Goal: Task Accomplishment & Management: Manage account settings

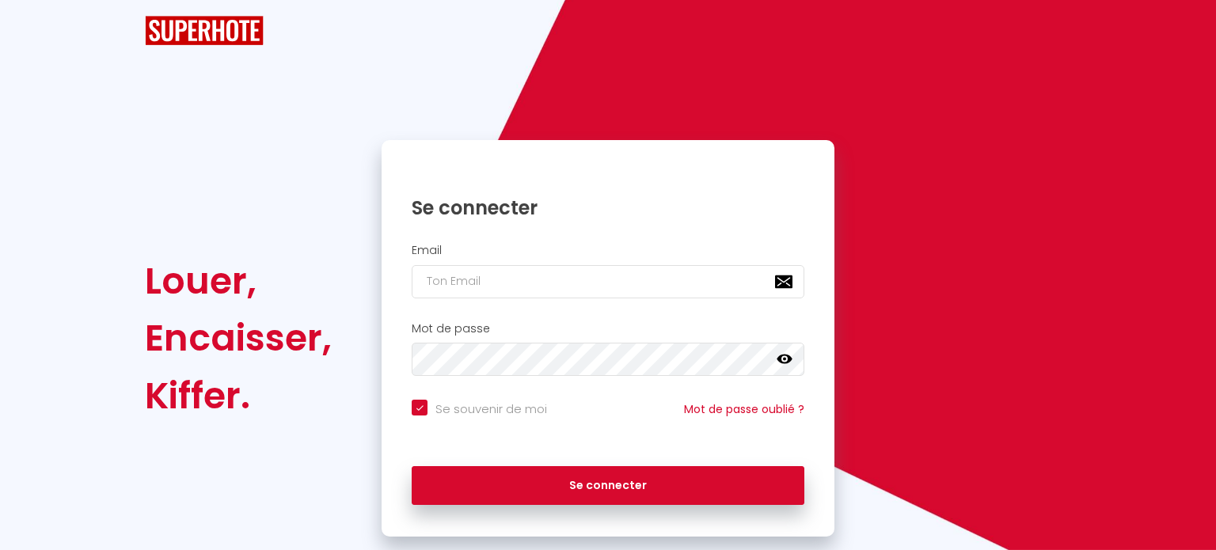
checkbox input "true"
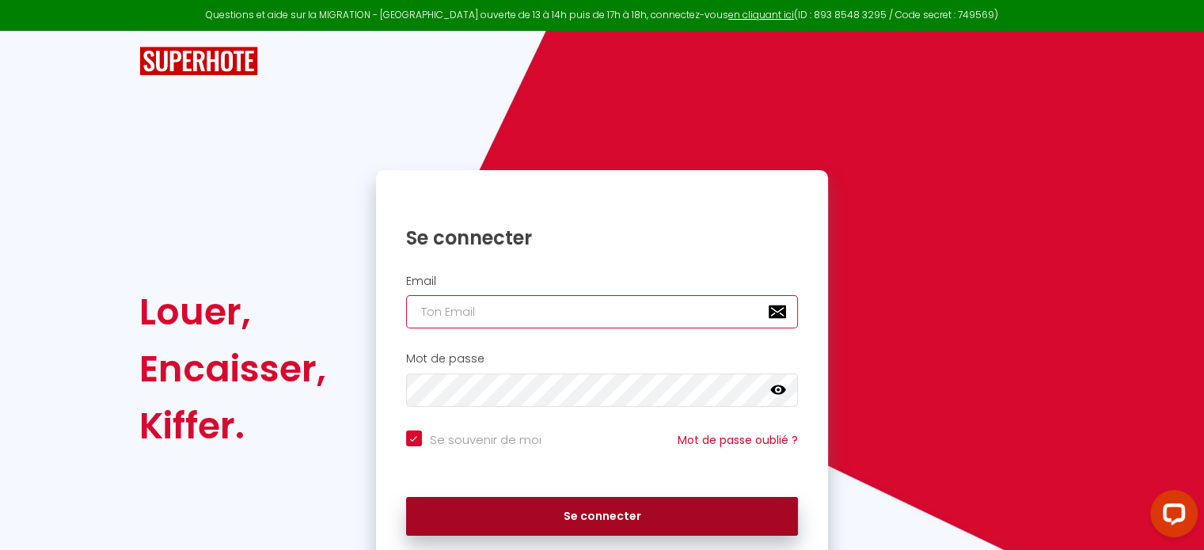
type input "[EMAIL_ADDRESS][DOMAIN_NAME]"
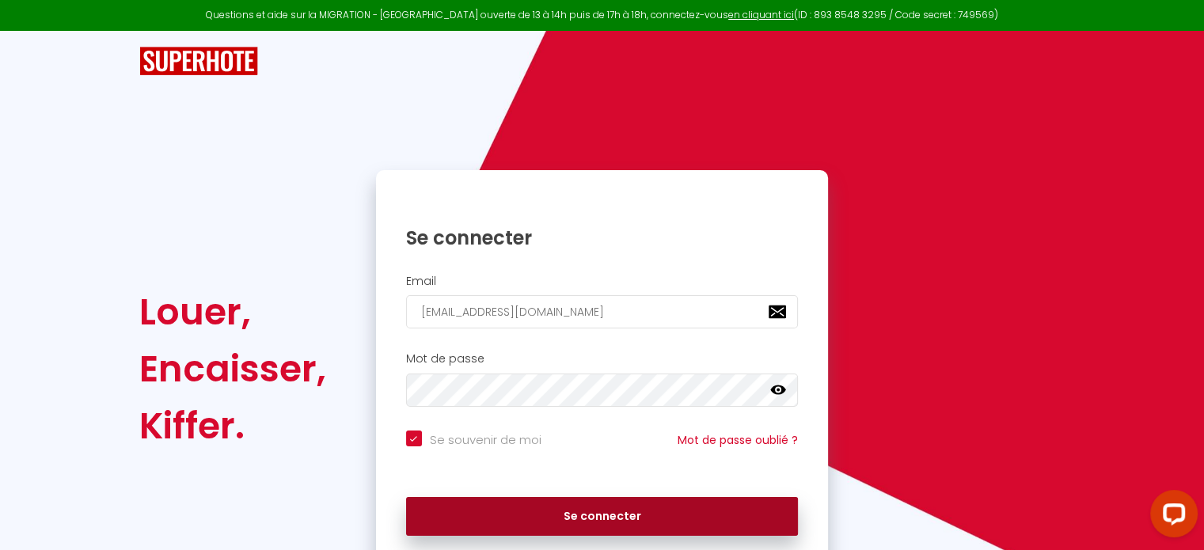
click at [603, 516] on button "Se connecter" at bounding box center [602, 517] width 393 height 40
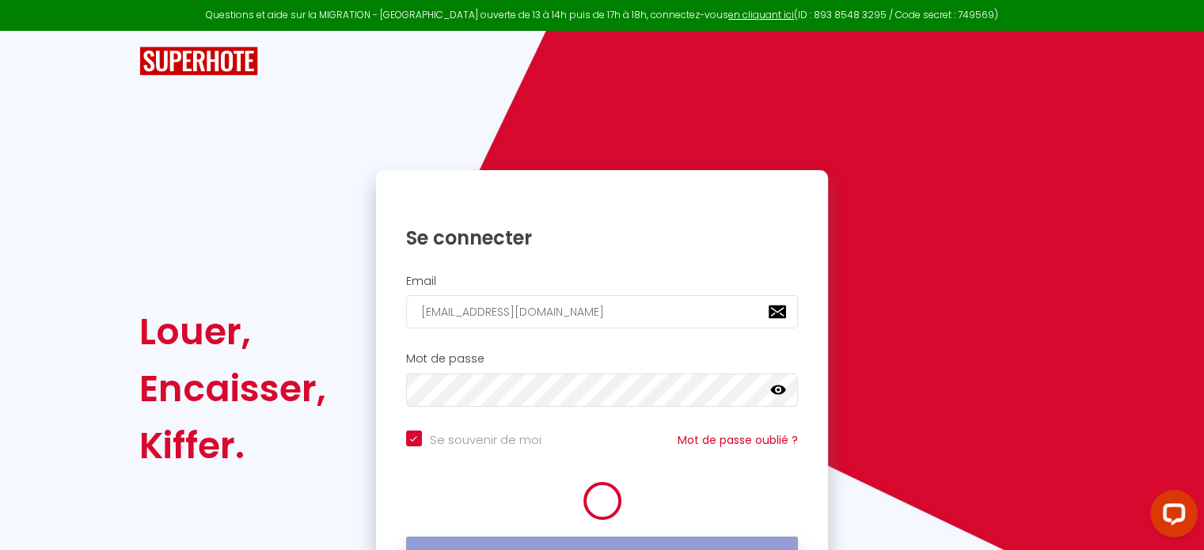
checkbox input "true"
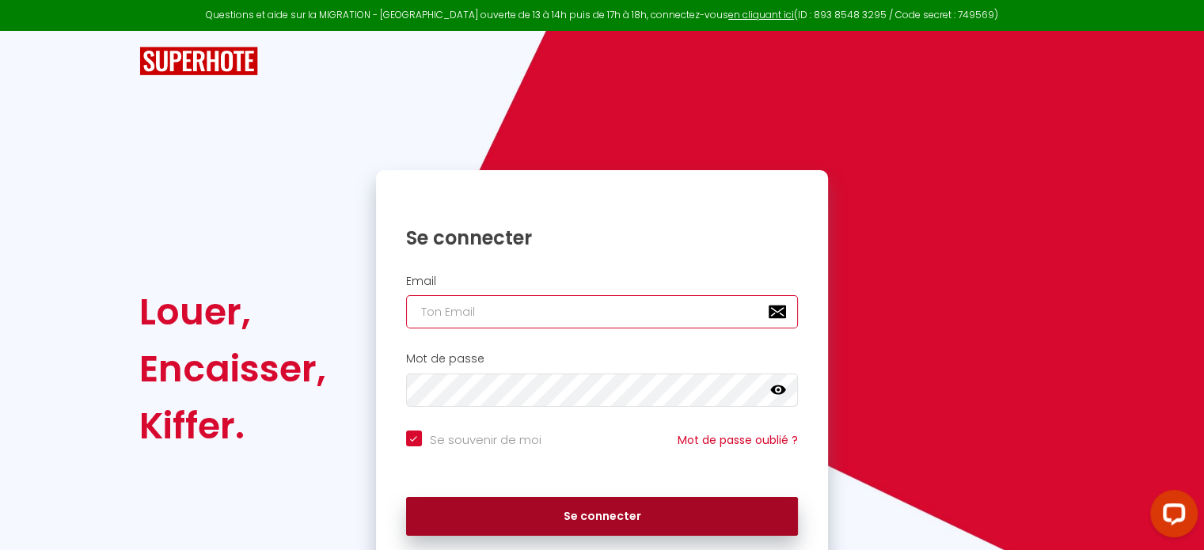
type input "[EMAIL_ADDRESS][DOMAIN_NAME]"
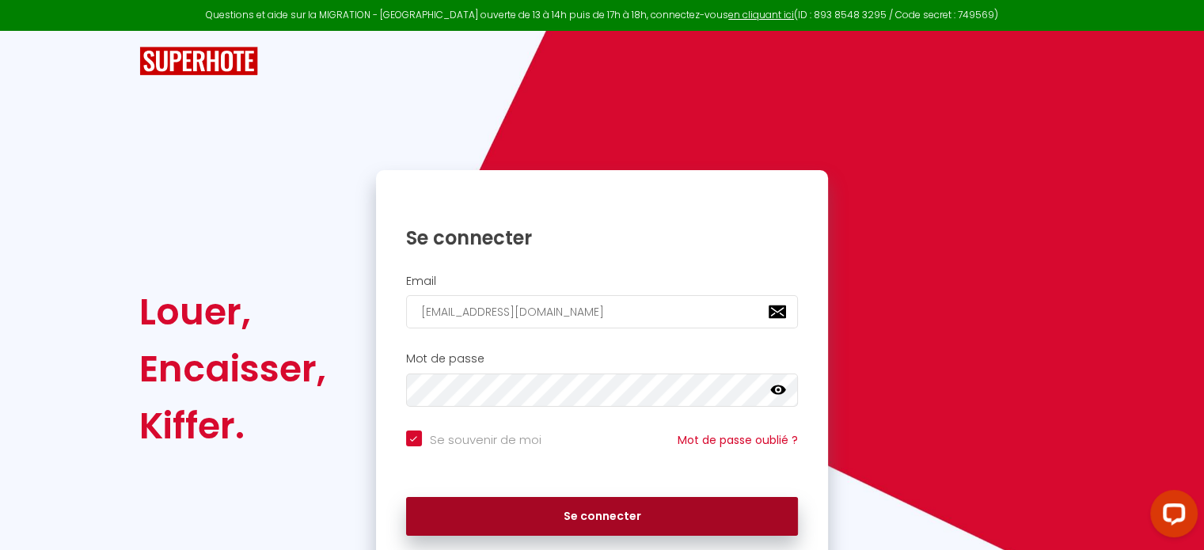
click at [628, 522] on button "Se connecter" at bounding box center [602, 517] width 393 height 40
checkbox input "true"
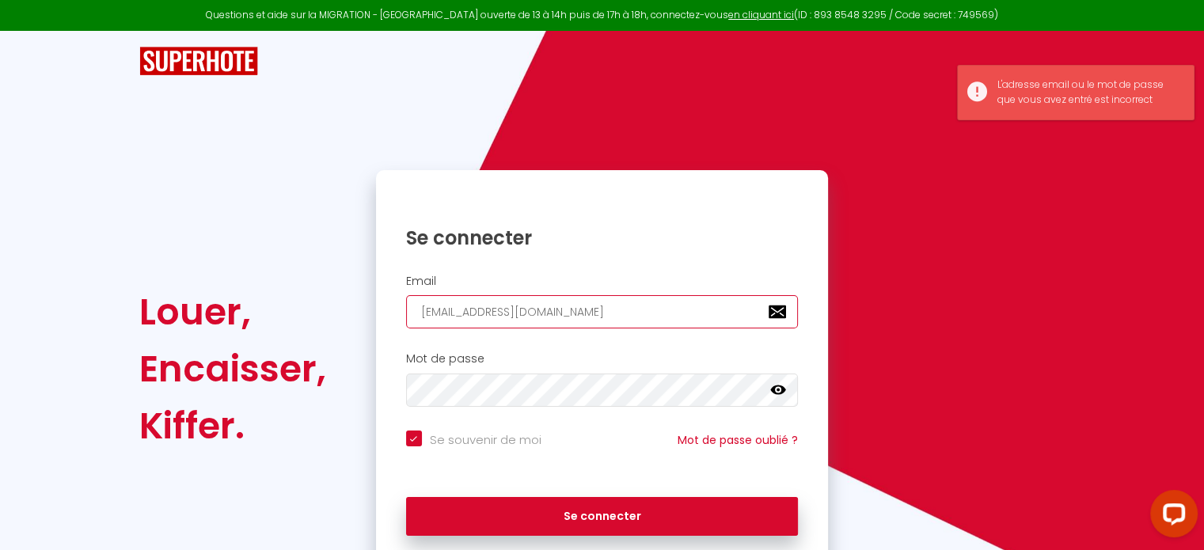
drag, startPoint x: 544, startPoint y: 309, endPoint x: 348, endPoint y: 293, distance: 196.2
click at [348, 293] on div "Louer, Encaisser, Kiffer. Se connecter Email [EMAIL_ADDRESS][DOMAIN_NAME] Mot d…" at bounding box center [601, 368] width 946 height 397
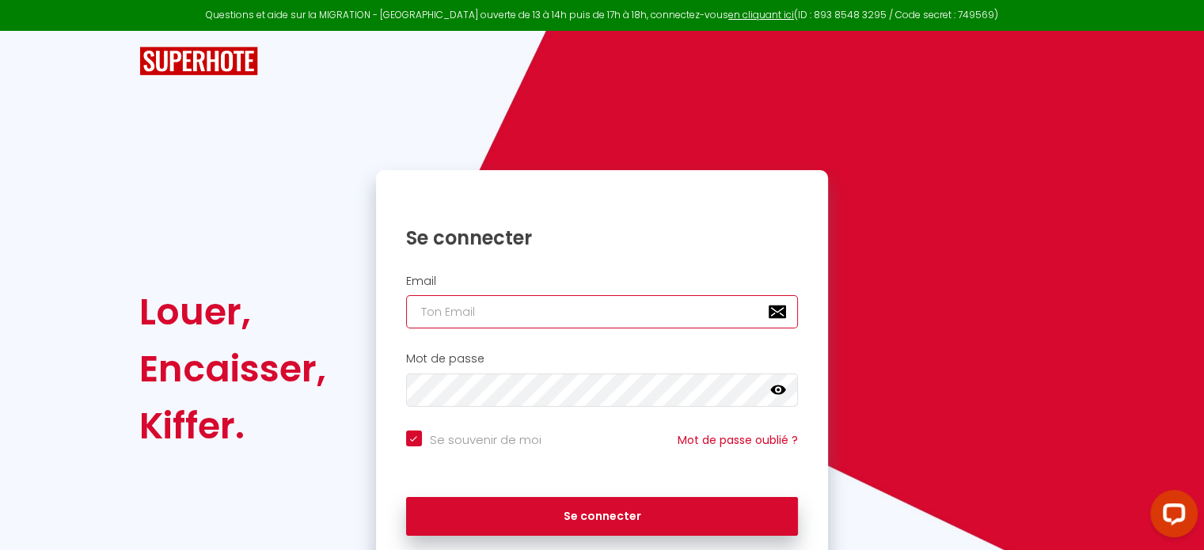
checkbox input "true"
type input "d"
checkbox input "true"
type input "da"
checkbox input "true"
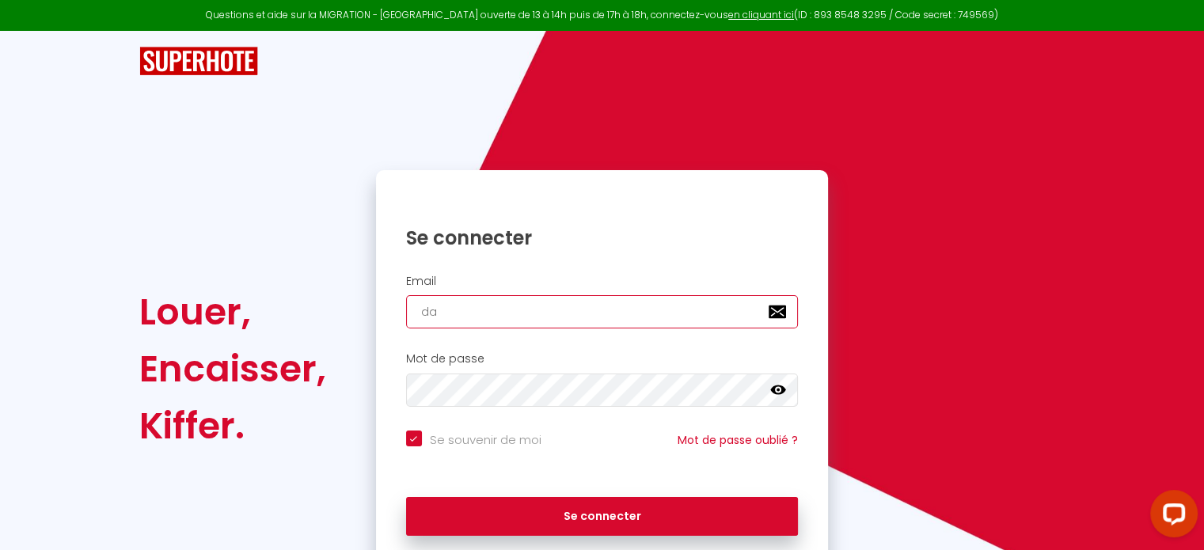
type input "dav"
checkbox input "true"
type input "davi"
checkbox input "true"
type input "davin"
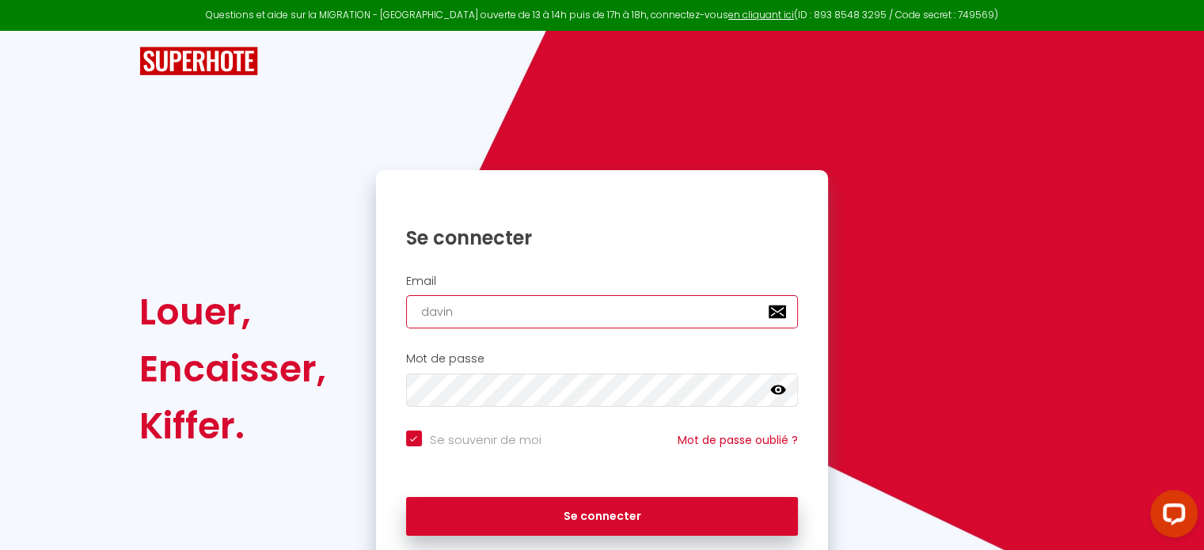
checkbox input "true"
type input "davin."
checkbox input "true"
type input "davin.l"
checkbox input "true"
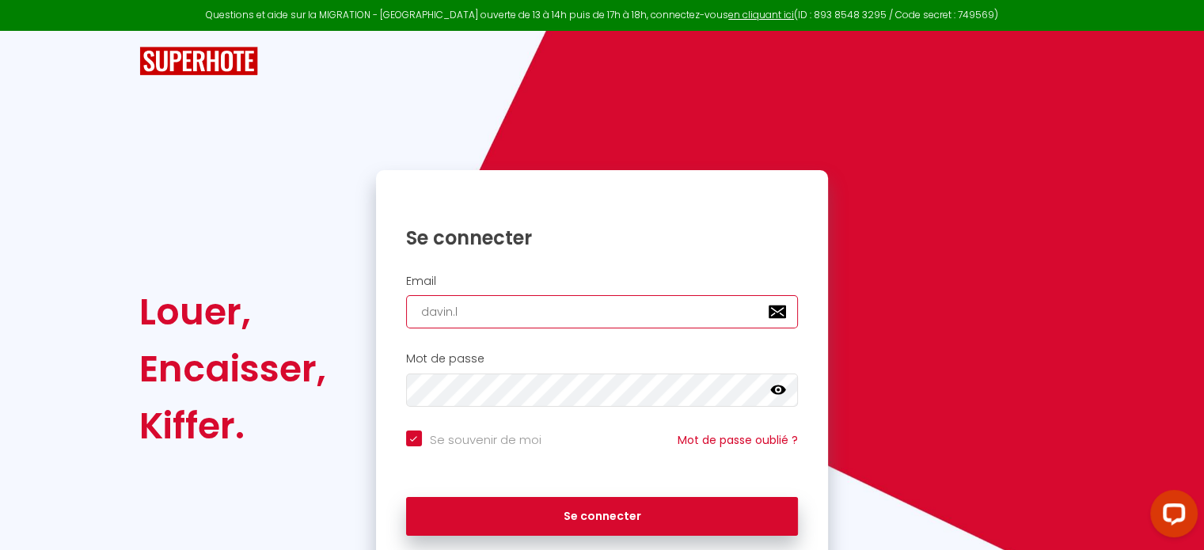
type input "davin.lo"
checkbox input "true"
type input "davin.loc"
checkbox input "true"
type input "davin.loca"
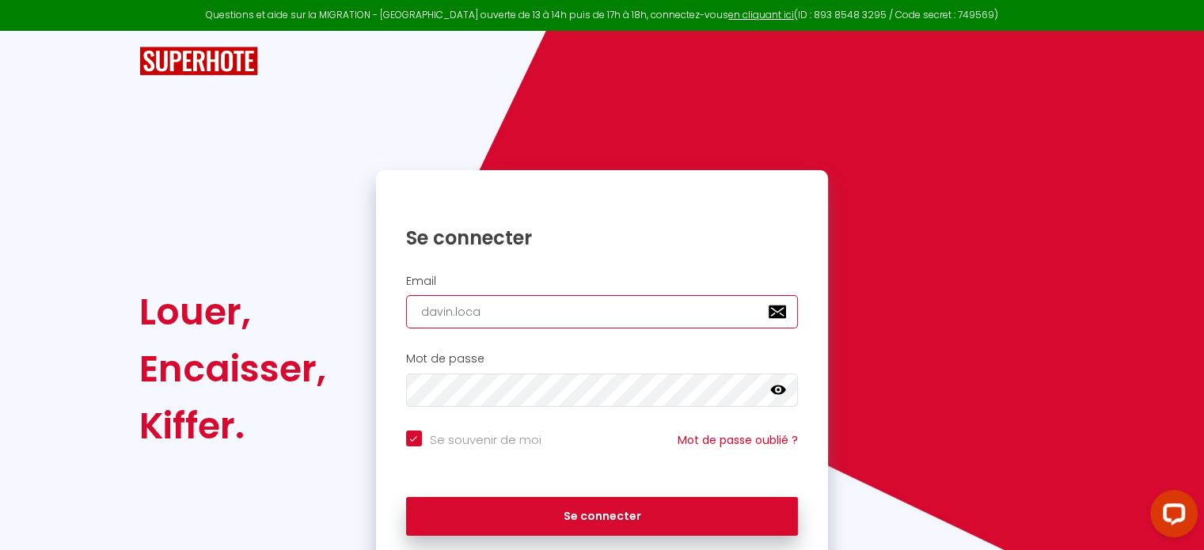
checkbox input "true"
type input "davin.locat"
checkbox input "true"
type input "davin.locati"
checkbox input "true"
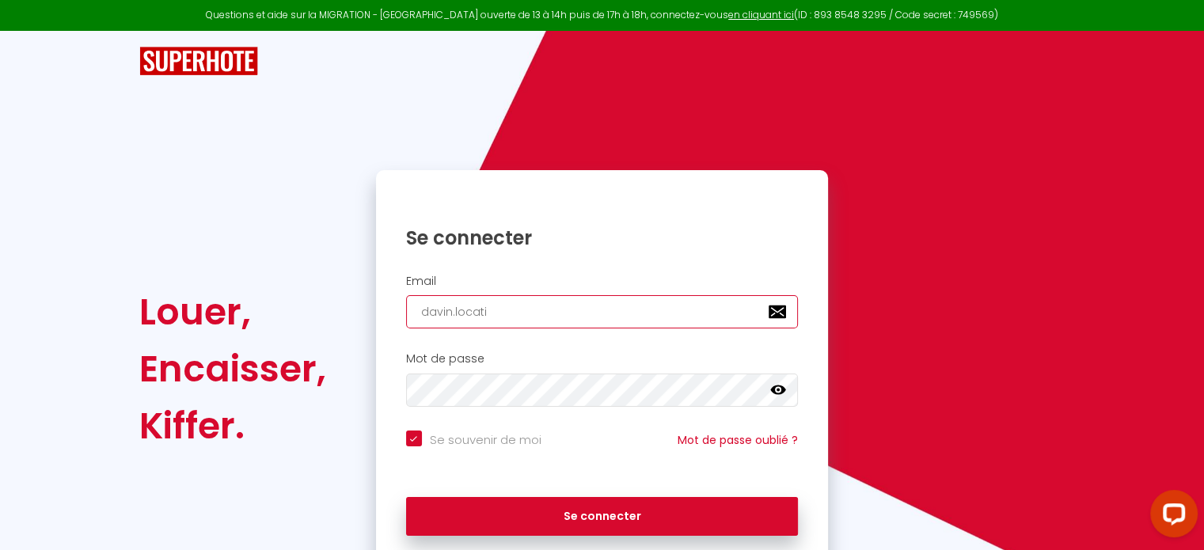
type input "davin.locatio"
checkbox input "true"
type input "davin.location"
checkbox input "true"
type input "davin.location@"
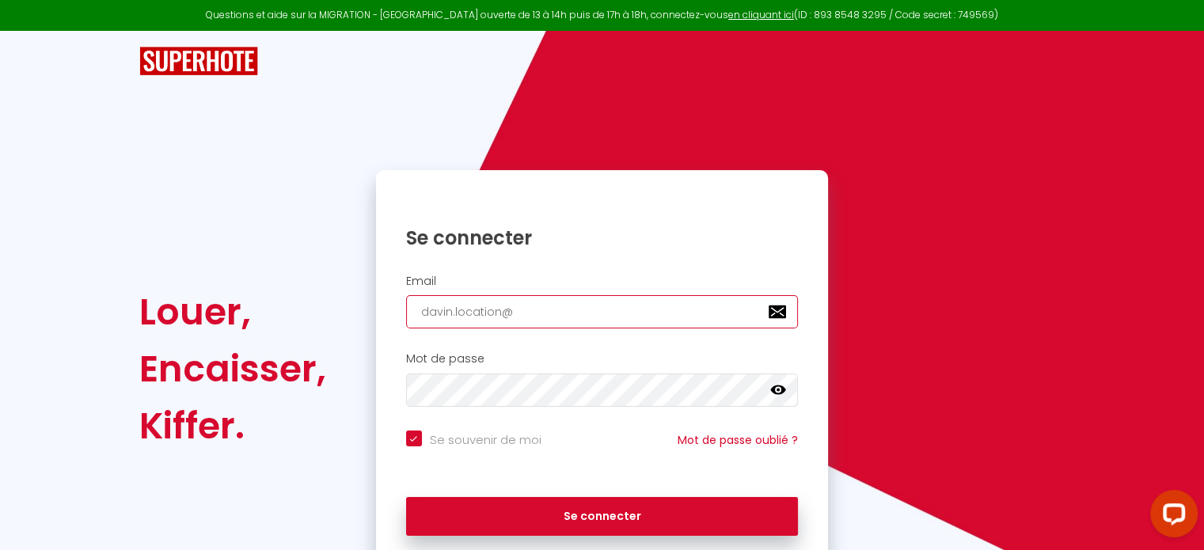
checkbox input "true"
type input "davin.location@g"
checkbox input "true"
type input "davin.location@gm"
checkbox input "true"
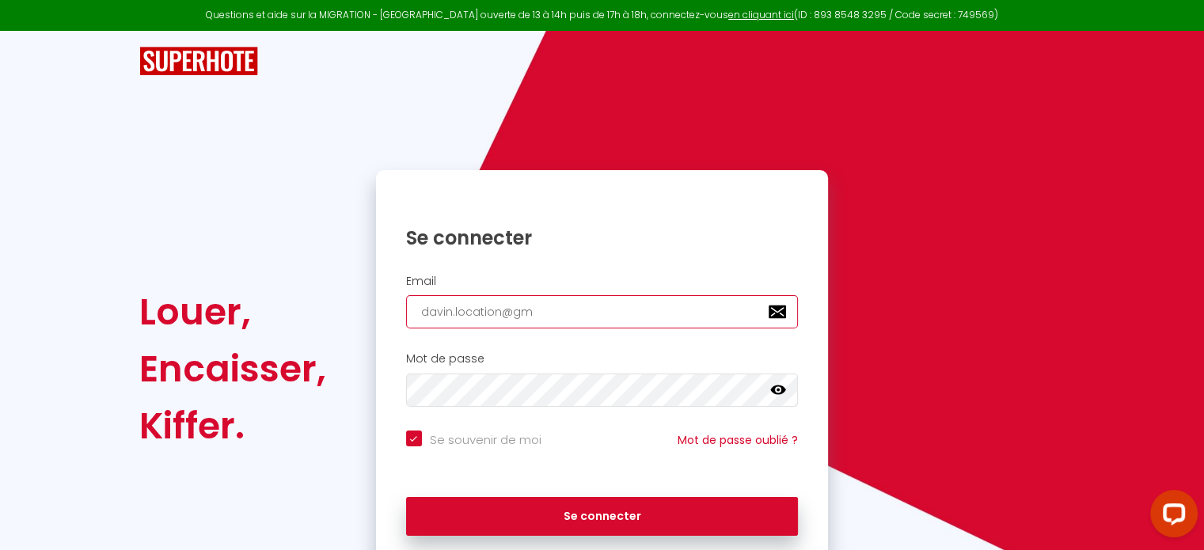
type input "davin.location@gma"
checkbox input "true"
type input "davin.location@gmai"
checkbox input "true"
type input "[EMAIL_ADDRESS]"
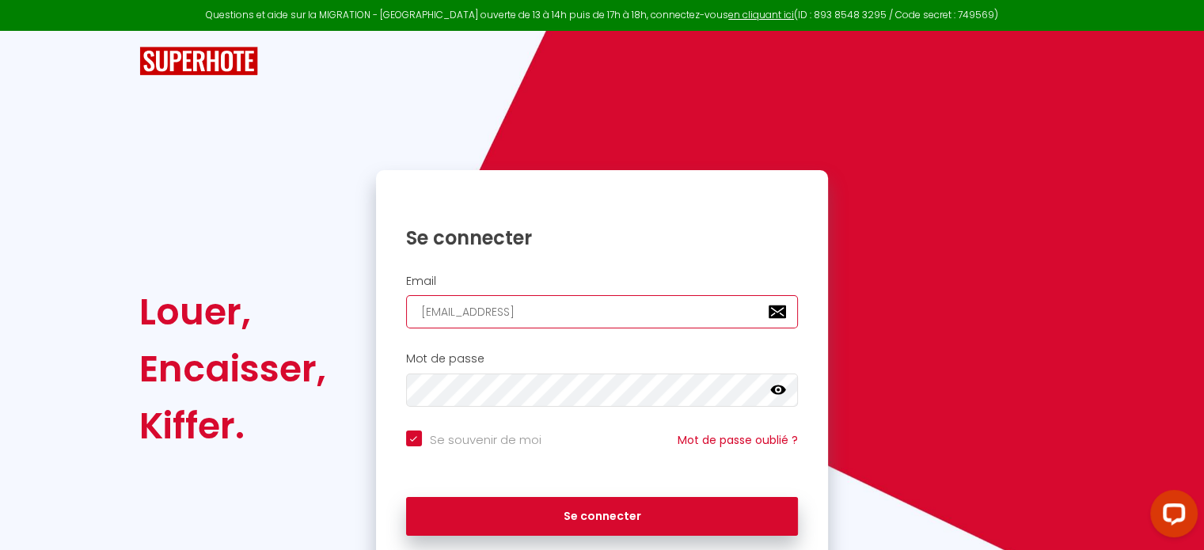
checkbox input "true"
type input "[EMAIL_ADDRESS]."
checkbox input "true"
type input "davin.location@gmail.c"
checkbox input "true"
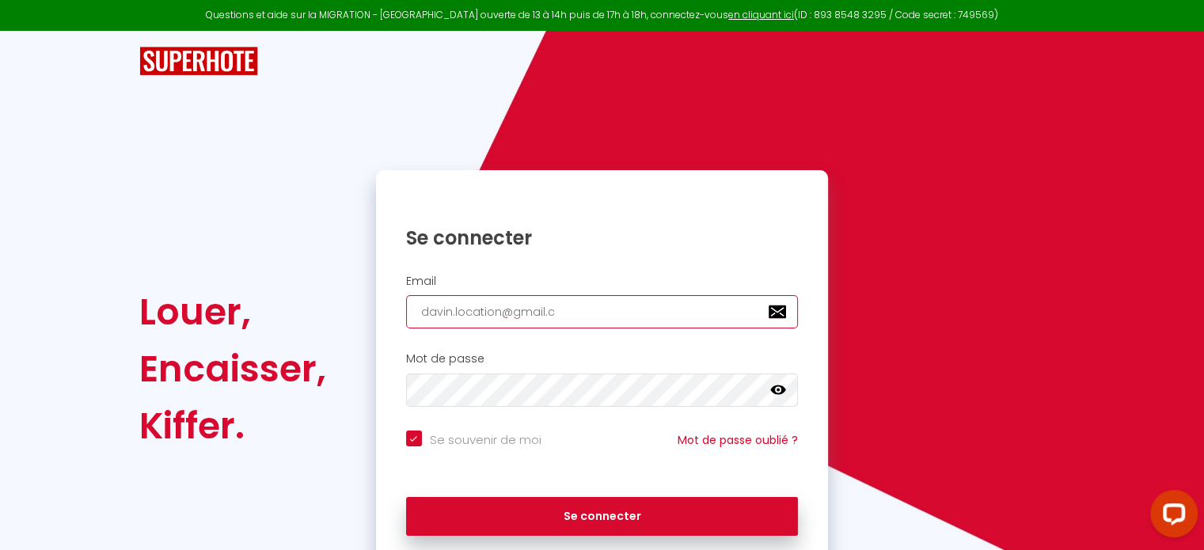
type input "[EMAIL_ADDRESS][DOMAIN_NAME]"
checkbox input "true"
type input "[EMAIL_ADDRESS][DOMAIN_NAME]"
checkbox input "true"
type input "[EMAIL_ADDRESS][DOMAIN_NAME]"
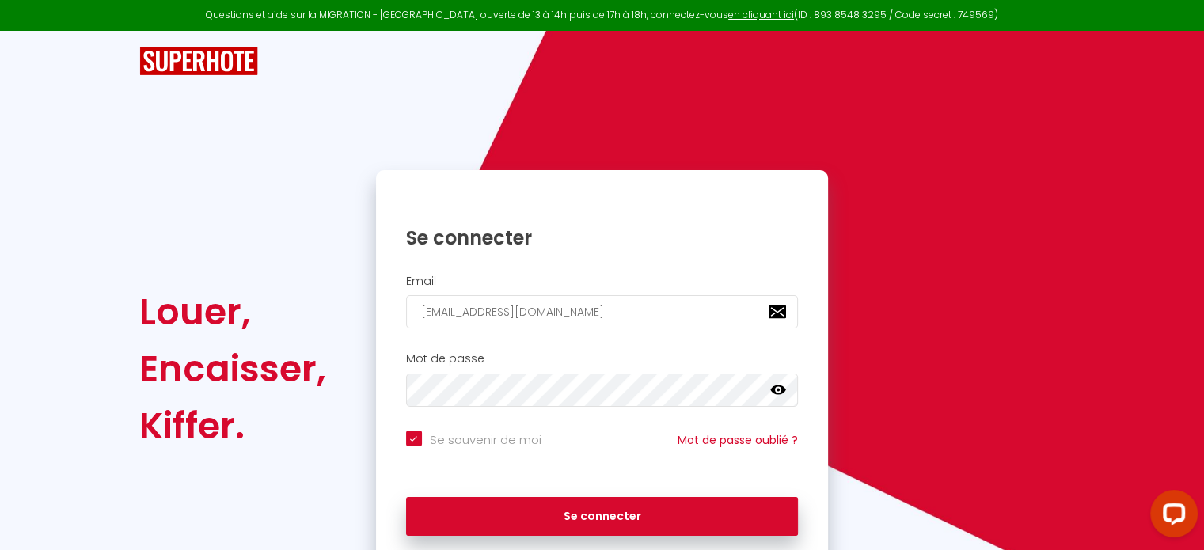
click at [776, 388] on icon at bounding box center [778, 390] width 16 height 16
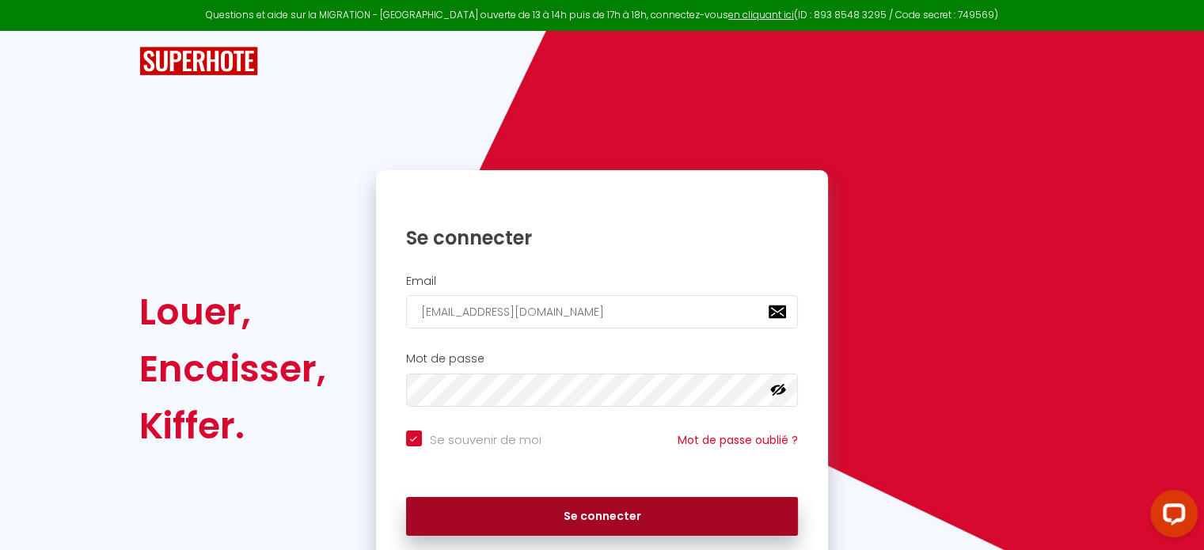
click at [660, 514] on button "Se connecter" at bounding box center [602, 517] width 393 height 40
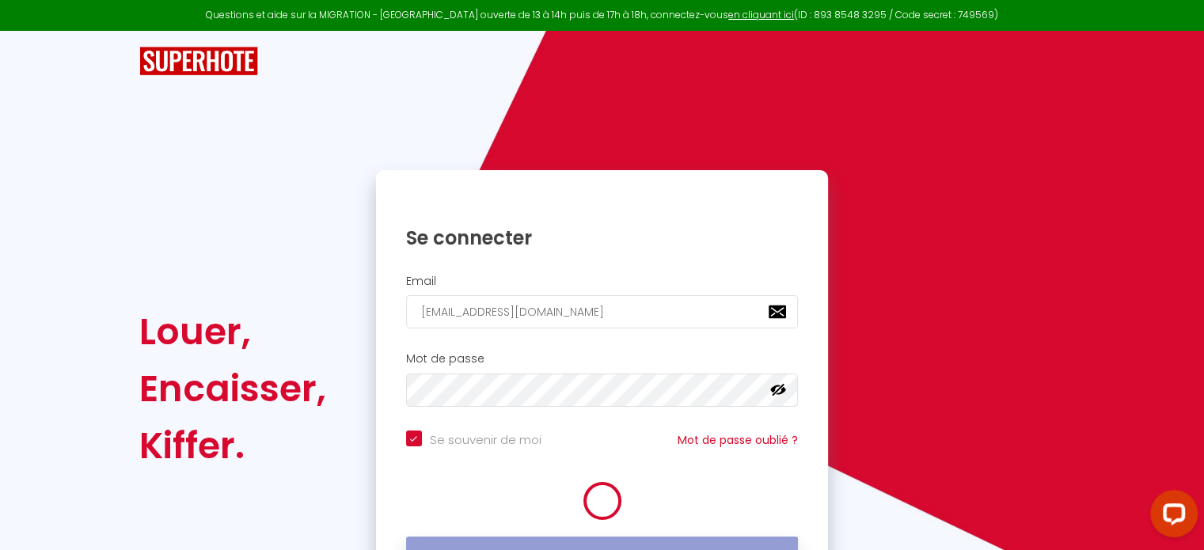
checkbox input "true"
